Goal: Information Seeking & Learning: Learn about a topic

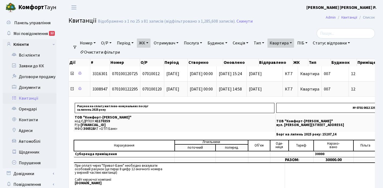
select select "25"
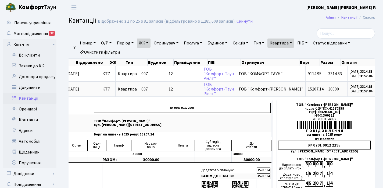
click at [294, 42] on link "Квартира" at bounding box center [281, 42] width 27 height 9
type input "1"
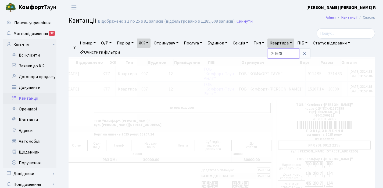
scroll to position [0, 78]
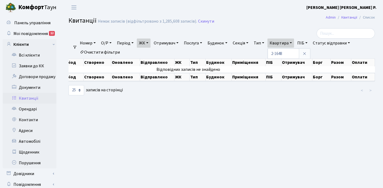
click at [150, 42] on link "ЖК" at bounding box center [144, 42] width 14 height 9
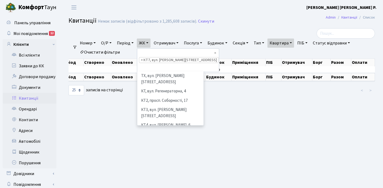
scroll to position [56, 0]
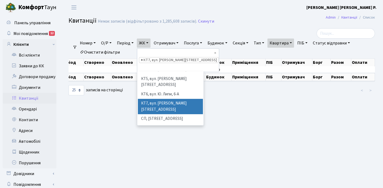
click at [143, 57] on span "×" at bounding box center [142, 59] width 2 height 5
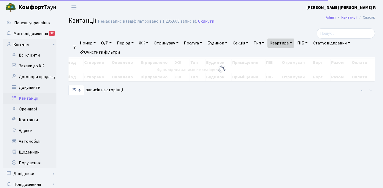
click at [150, 42] on link "ЖК" at bounding box center [144, 42] width 14 height 9
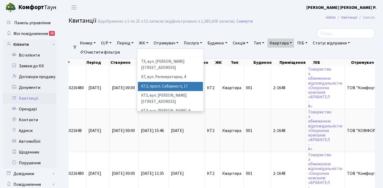
click at [154, 82] on li "КТ2, просп. Соборності, 17" at bounding box center [170, 86] width 65 height 9
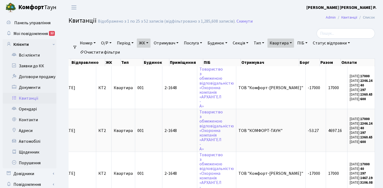
click at [294, 41] on link "Квартира" at bounding box center [281, 42] width 27 height 9
type input "2"
type input "11-48"
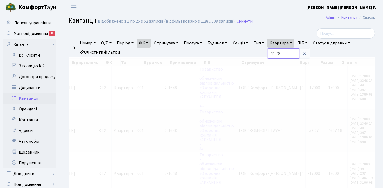
scroll to position [0, 78]
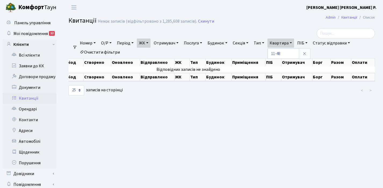
click at [150, 43] on link "ЖК" at bounding box center [144, 42] width 14 height 9
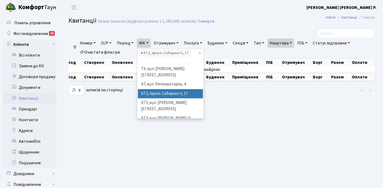
click at [143, 53] on span "×" at bounding box center [142, 52] width 2 height 5
select select
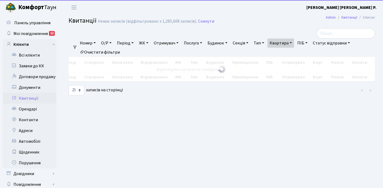
click at [149, 43] on link "ЖК" at bounding box center [144, 42] width 14 height 9
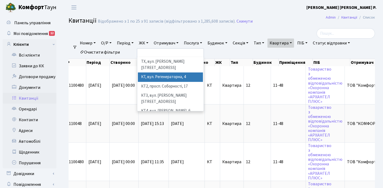
click at [168, 72] on li "КТ, вул. Регенераторна, 4" at bounding box center [170, 76] width 65 height 9
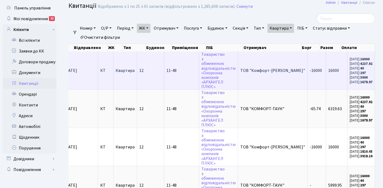
scroll to position [17, 0]
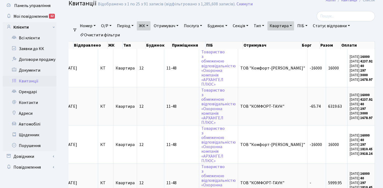
click at [294, 24] on link "Квартира" at bounding box center [281, 25] width 27 height 9
type input "1"
type input "25"
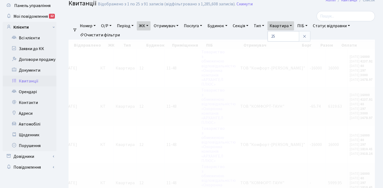
click at [149, 26] on link "ЖК" at bounding box center [144, 25] width 14 height 9
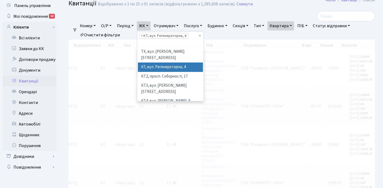
scroll to position [0, 78]
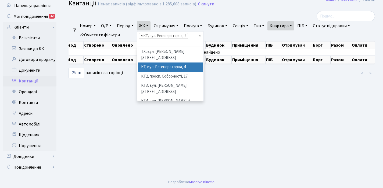
click at [143, 36] on span "×" at bounding box center [142, 35] width 2 height 5
select select
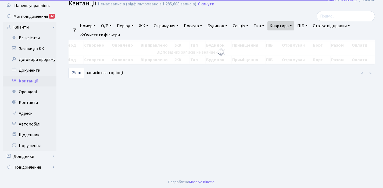
click at [150, 26] on link "ЖК" at bounding box center [144, 25] width 14 height 9
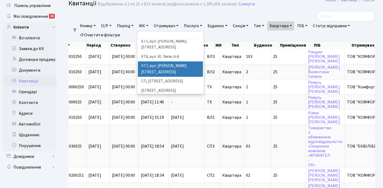
scroll to position [72, 0]
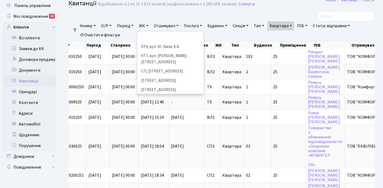
click at [161, 95] on li "[STREET_ADDRESS]" at bounding box center [170, 99] width 65 height 9
